Goal: Task Accomplishment & Management: Use online tool/utility

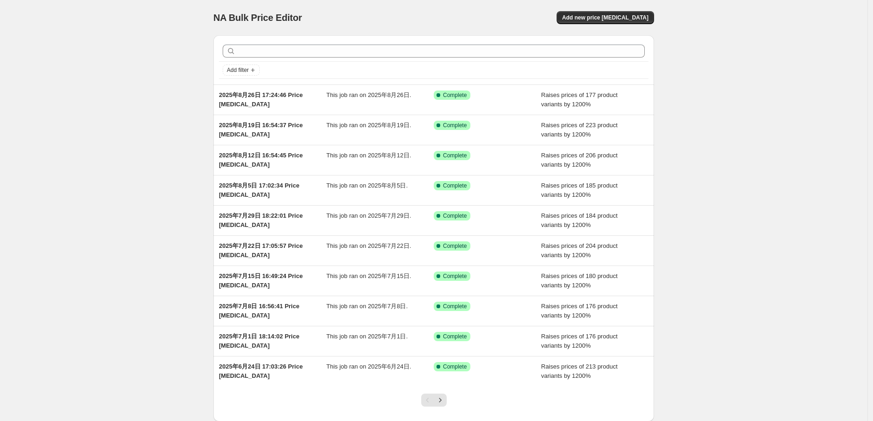
click at [749, 51] on div "NA Bulk Price Editor. This page is ready NA Bulk Price Editor Add new price [ME…" at bounding box center [433, 239] width 867 height 478
click at [619, 20] on span "Add new price [MEDICAL_DATA]" at bounding box center [605, 17] width 86 height 7
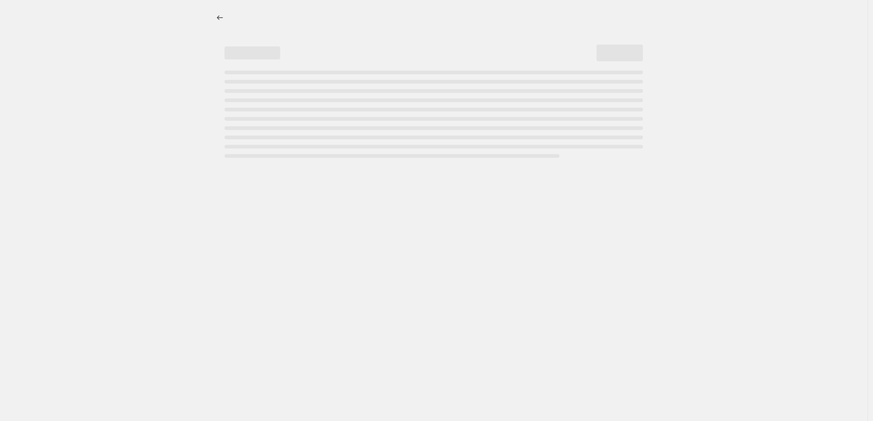
select select "percentage"
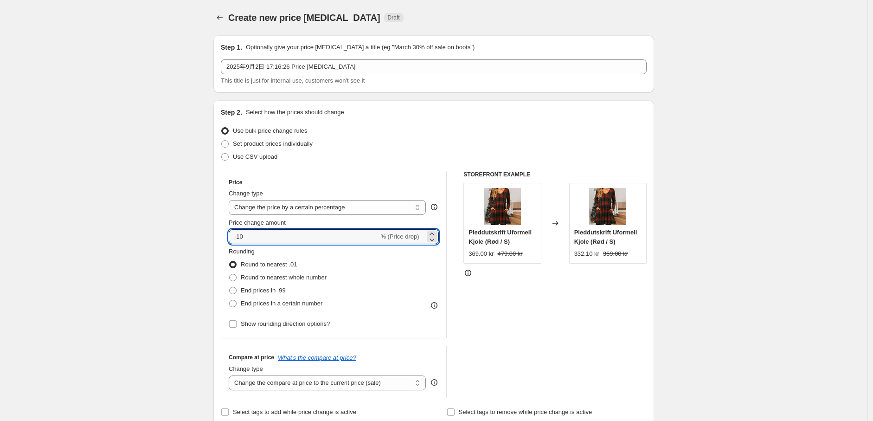
drag, startPoint x: 229, startPoint y: 232, endPoint x: 198, endPoint y: 232, distance: 31.5
type input "1200"
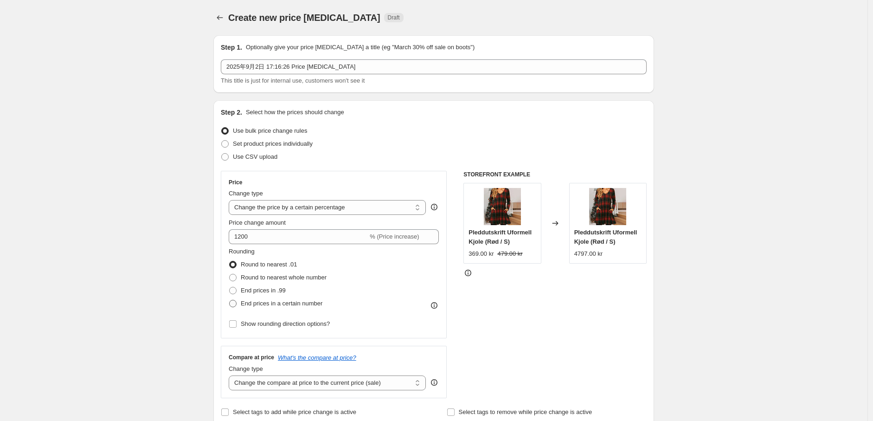
click at [236, 302] on span at bounding box center [232, 303] width 7 height 7
click at [230, 300] on input "End prices in a certain number" at bounding box center [229, 300] width 0 height 0
radio input "true"
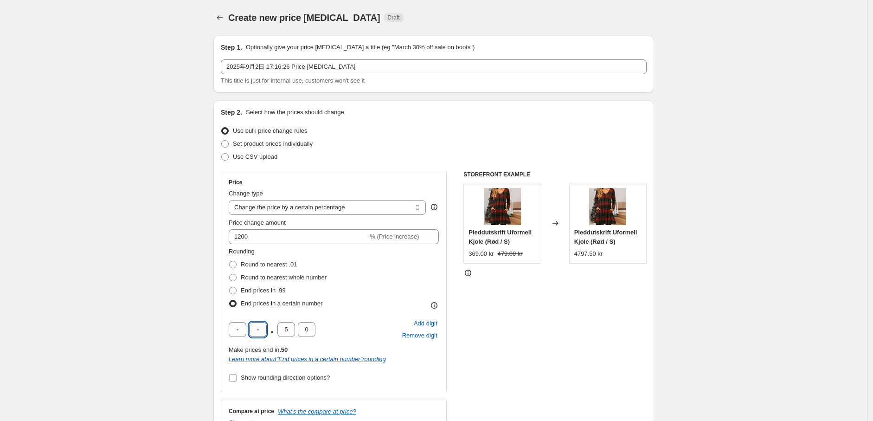
click at [266, 335] on input "text" at bounding box center [258, 329] width 18 height 15
type input "9"
drag, startPoint x: 292, startPoint y: 330, endPoint x: 282, endPoint y: 330, distance: 10.2
click at [282, 330] on input "5" at bounding box center [286, 329] width 18 height 15
type input "0"
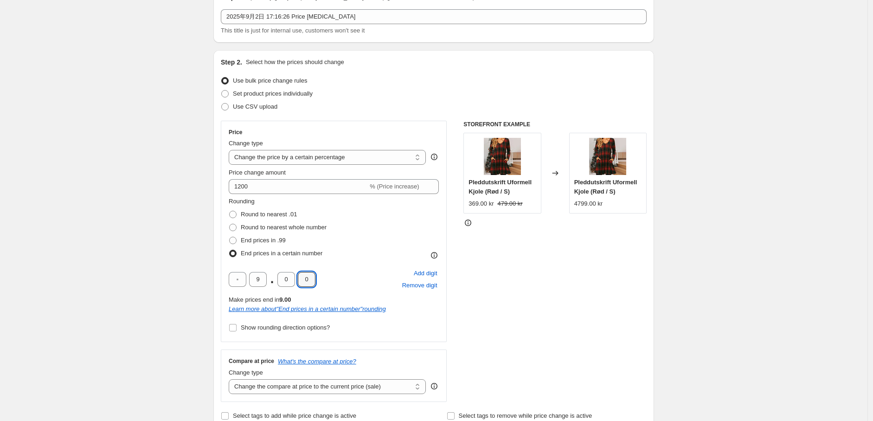
scroll to position [154, 0]
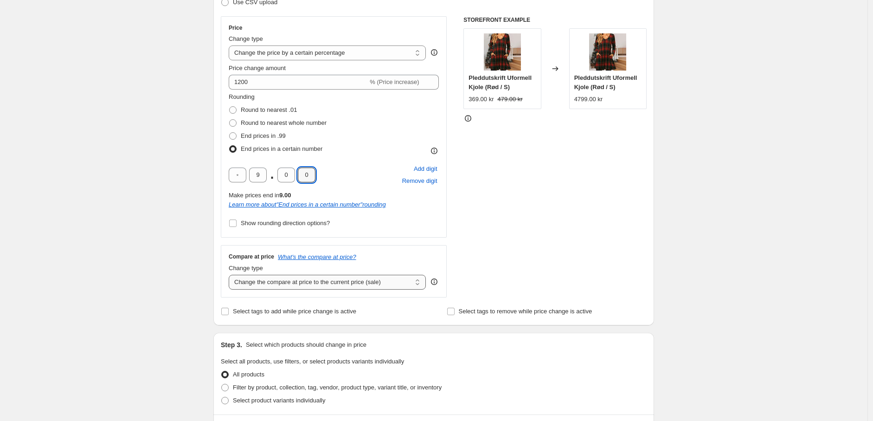
click at [292, 284] on select "Change the compare at price to the current price (sale) Change the compare at p…" at bounding box center [327, 281] width 197 height 15
select select "percentage"
click at [231, 274] on select "Change the compare at price to the current price (sale) Change the compare at p…" at bounding box center [327, 281] width 197 height 15
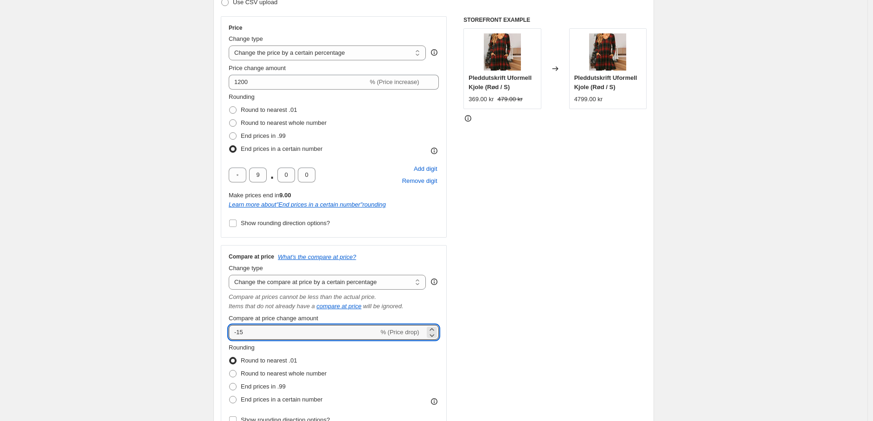
drag, startPoint x: 265, startPoint y: 332, endPoint x: 150, endPoint y: 340, distance: 115.3
click at [150, 340] on div "Create new price [MEDICAL_DATA]. This page is ready Create new price [MEDICAL_D…" at bounding box center [433, 404] width 867 height 1117
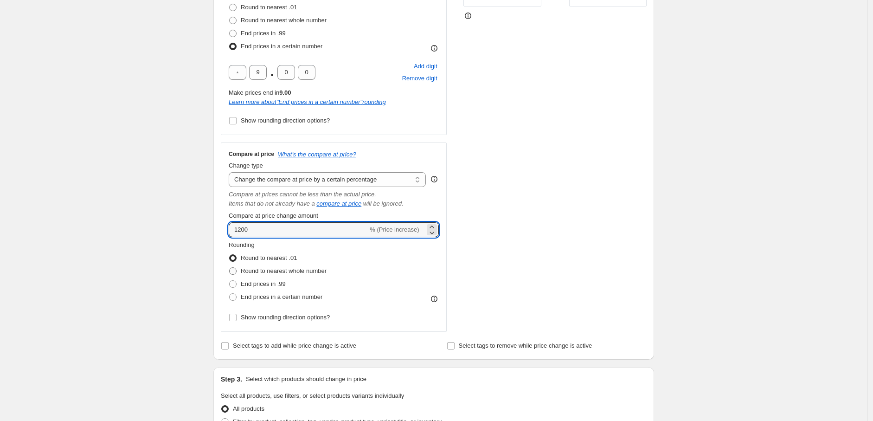
scroll to position [257, 0]
type input "1200"
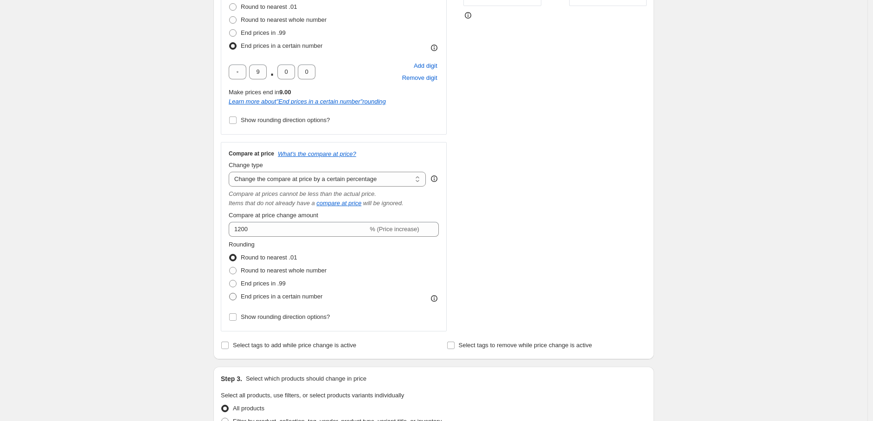
click at [236, 296] on span at bounding box center [232, 296] width 7 height 7
click at [230, 293] on input "End prices in a certain number" at bounding box center [229, 293] width 0 height 0
radio input "true"
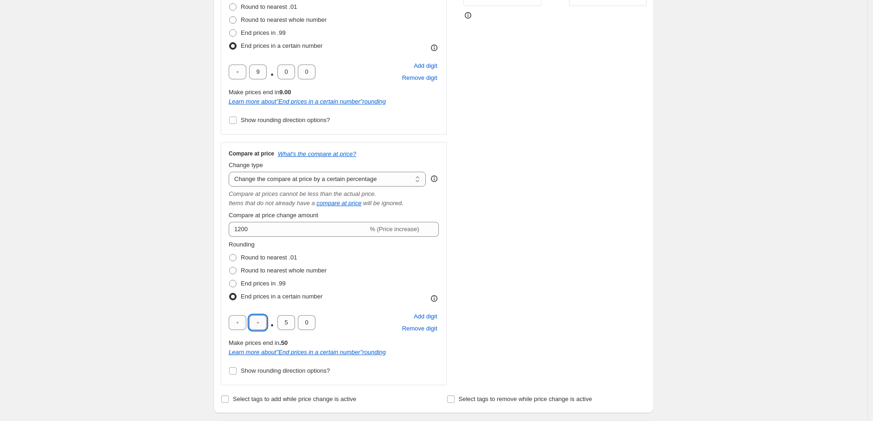
click at [265, 325] on input "text" at bounding box center [258, 322] width 18 height 15
type input "9"
drag, startPoint x: 293, startPoint y: 324, endPoint x: 281, endPoint y: 328, distance: 13.2
click at [281, 328] on input "5" at bounding box center [286, 322] width 18 height 15
type input "0"
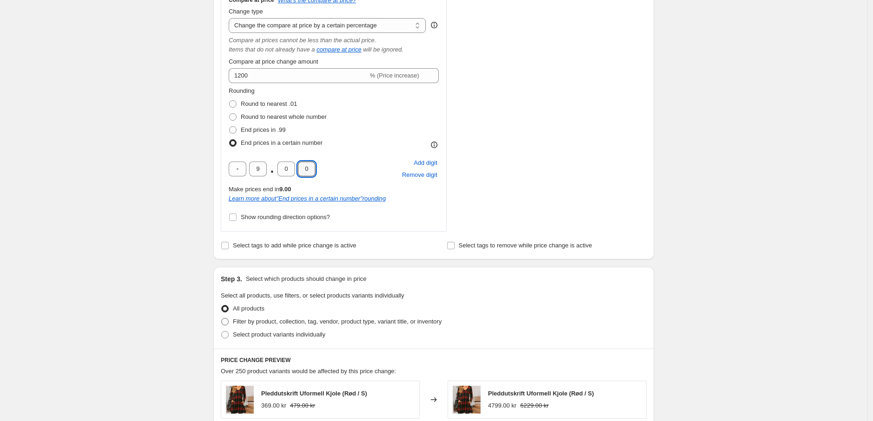
scroll to position [412, 0]
click at [227, 320] on span at bounding box center [224, 320] width 7 height 7
click at [222, 317] on input "Filter by product, collection, tag, vendor, product type, variant title, or inv…" at bounding box center [221, 317] width 0 height 0
radio input "true"
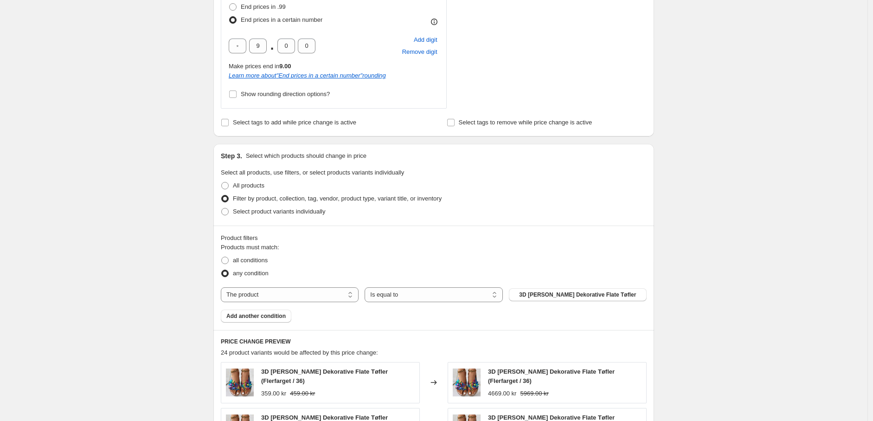
scroll to position [567, 0]
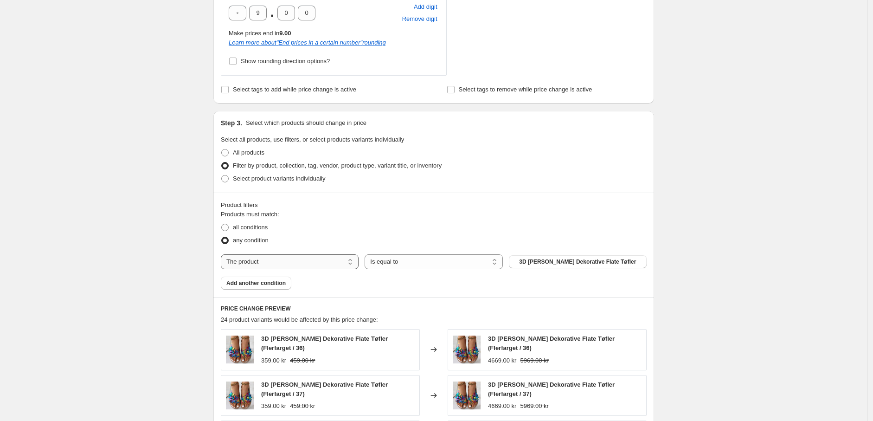
click at [330, 266] on select "The product The product's collection The product's tag The product's vendor The…" at bounding box center [290, 261] width 138 height 15
select select "tag"
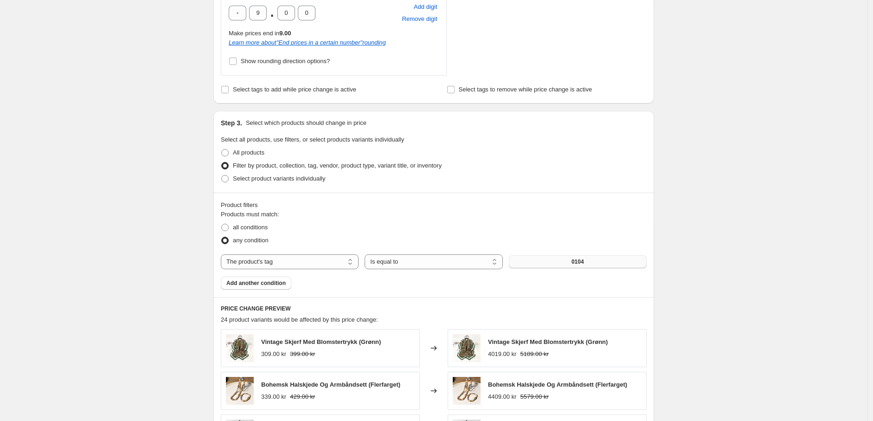
click at [562, 260] on button "0104" at bounding box center [578, 261] width 138 height 13
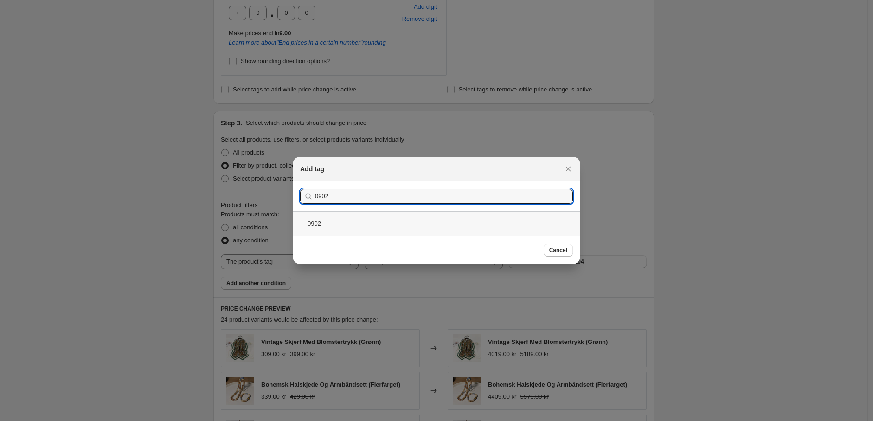
type input "0902"
click at [411, 223] on div "0902" at bounding box center [436, 223] width 287 height 25
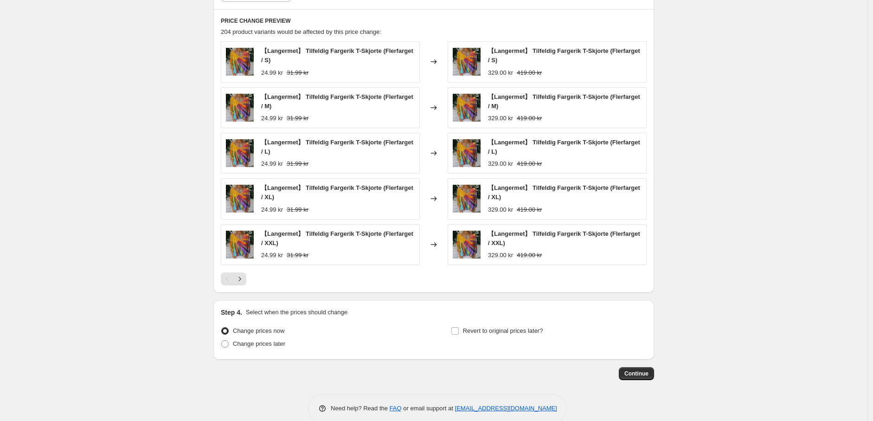
scroll to position [870, 0]
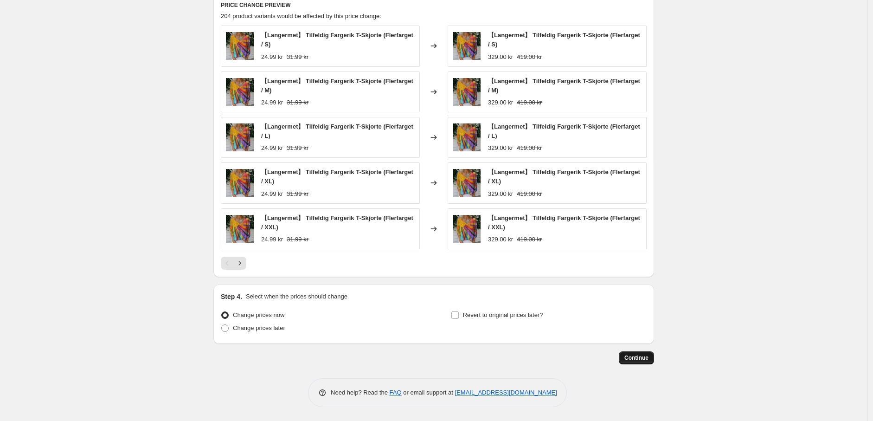
click at [641, 358] on span "Continue" at bounding box center [636, 357] width 24 height 7
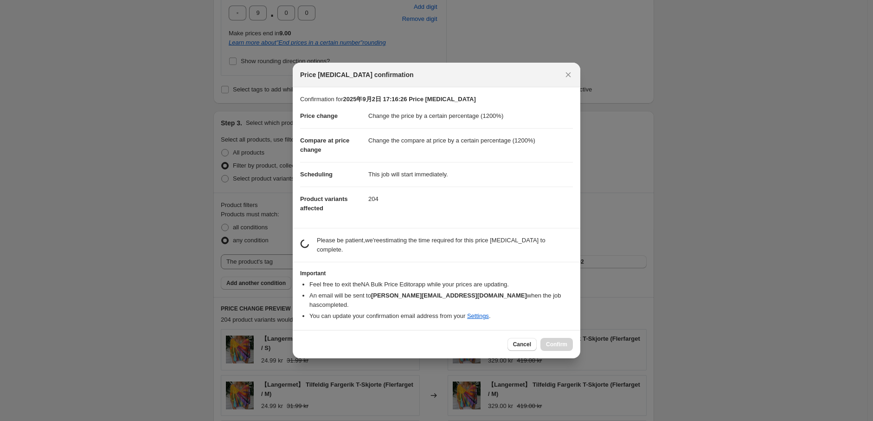
scroll to position [0, 0]
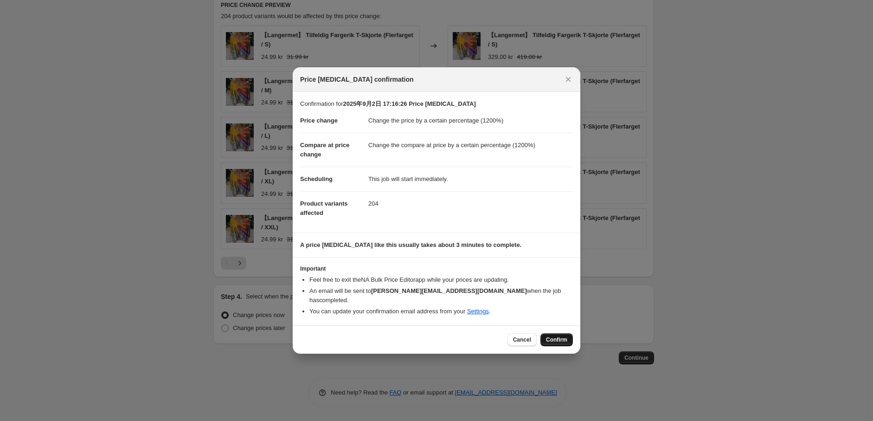
click at [555, 336] on span "Confirm" at bounding box center [556, 339] width 21 height 7
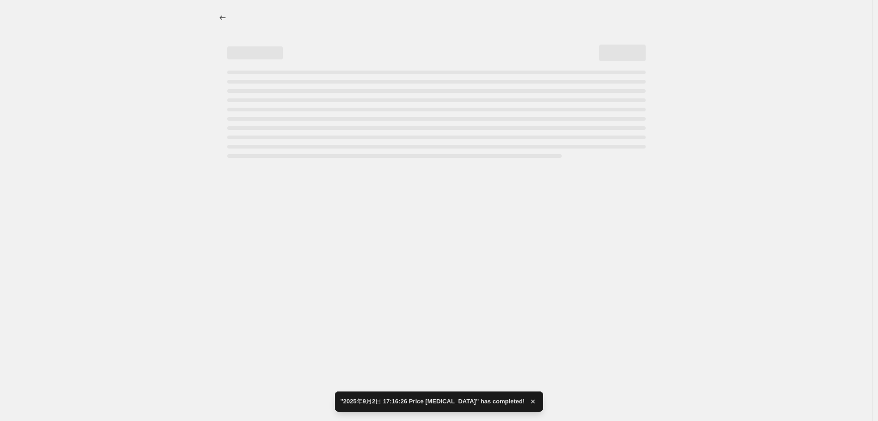
select select "percentage"
select select "tag"
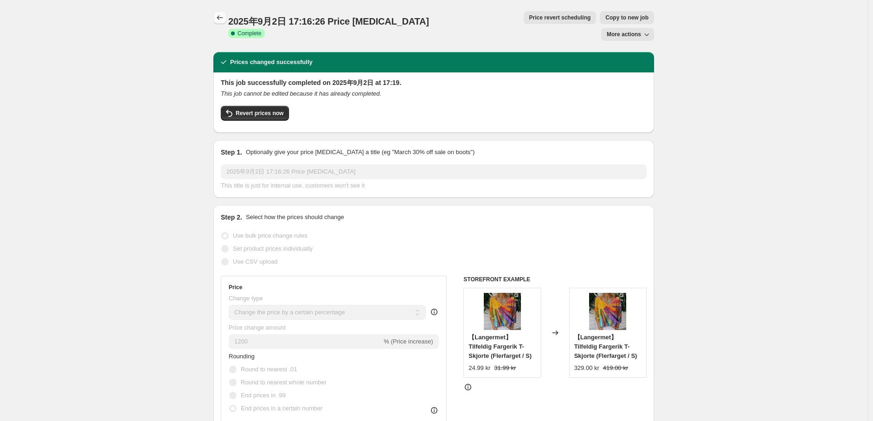
click at [218, 16] on icon "Price change jobs" at bounding box center [219, 17] width 9 height 9
